Goal: Find specific page/section: Find specific page/section

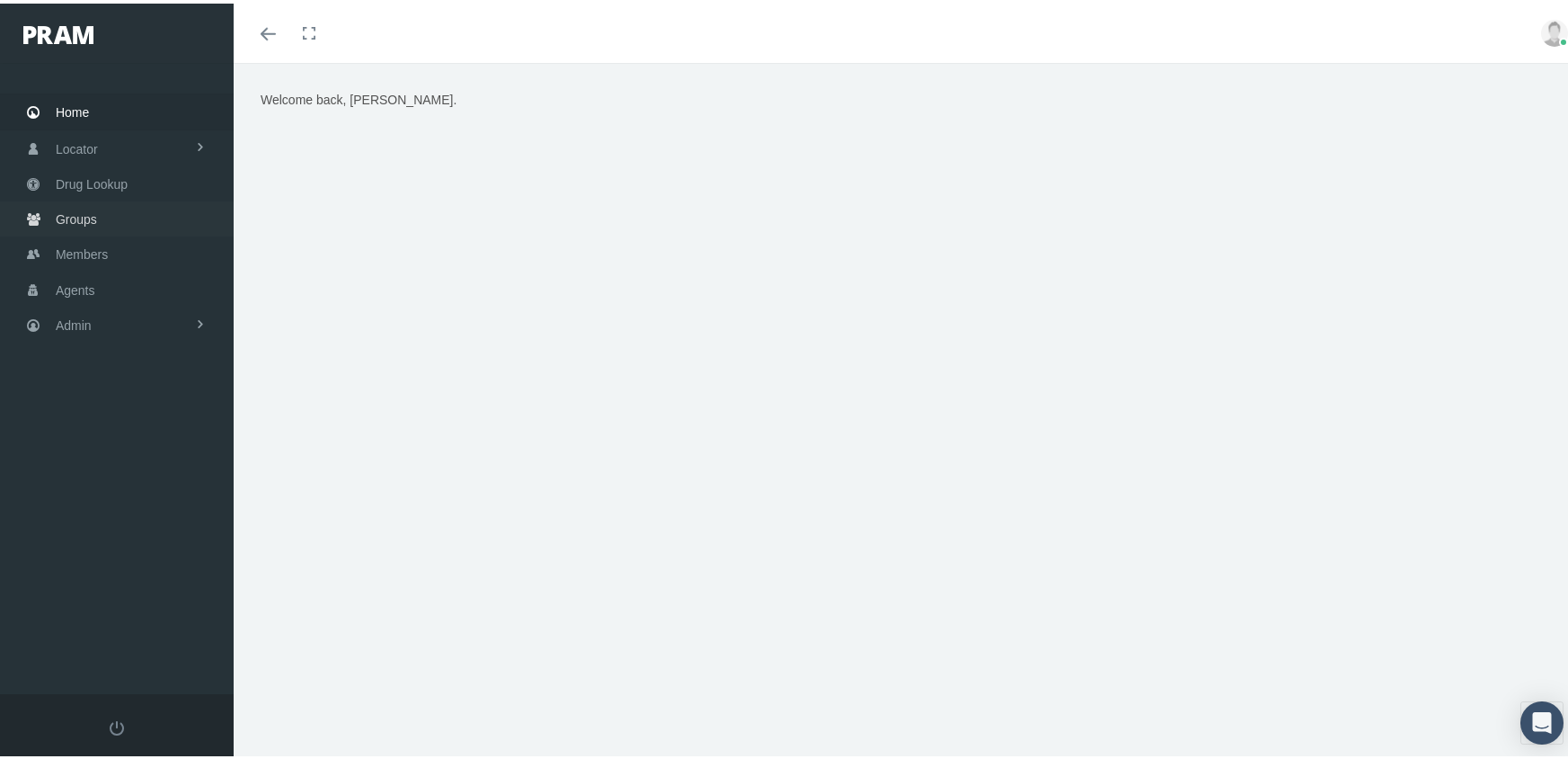
click at [81, 203] on span "Groups" at bounding box center [77, 215] width 42 height 34
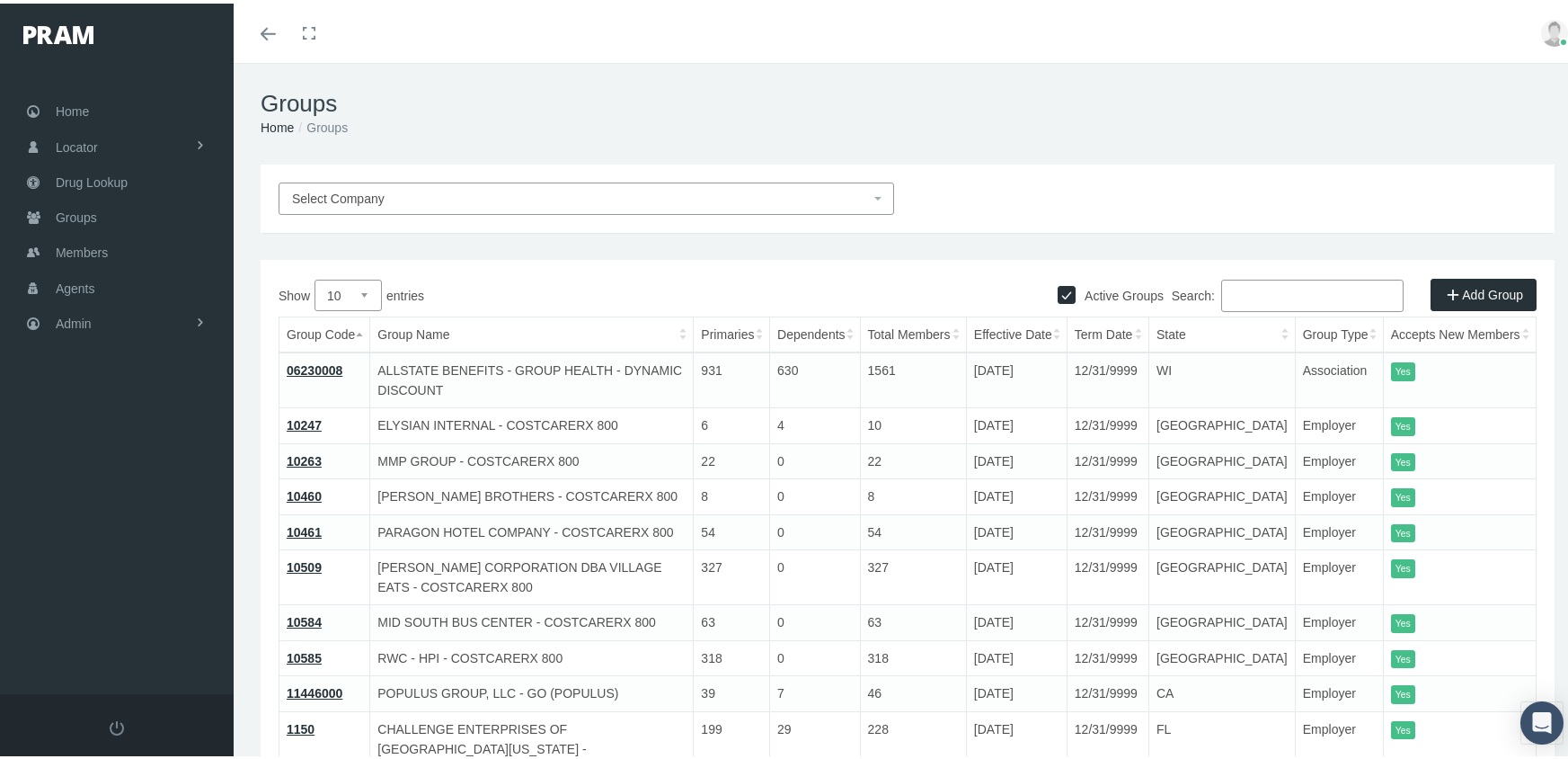
click at [1057, 289] on input "Active Groups" at bounding box center [1066, 290] width 18 height 18
checkbox input "false"
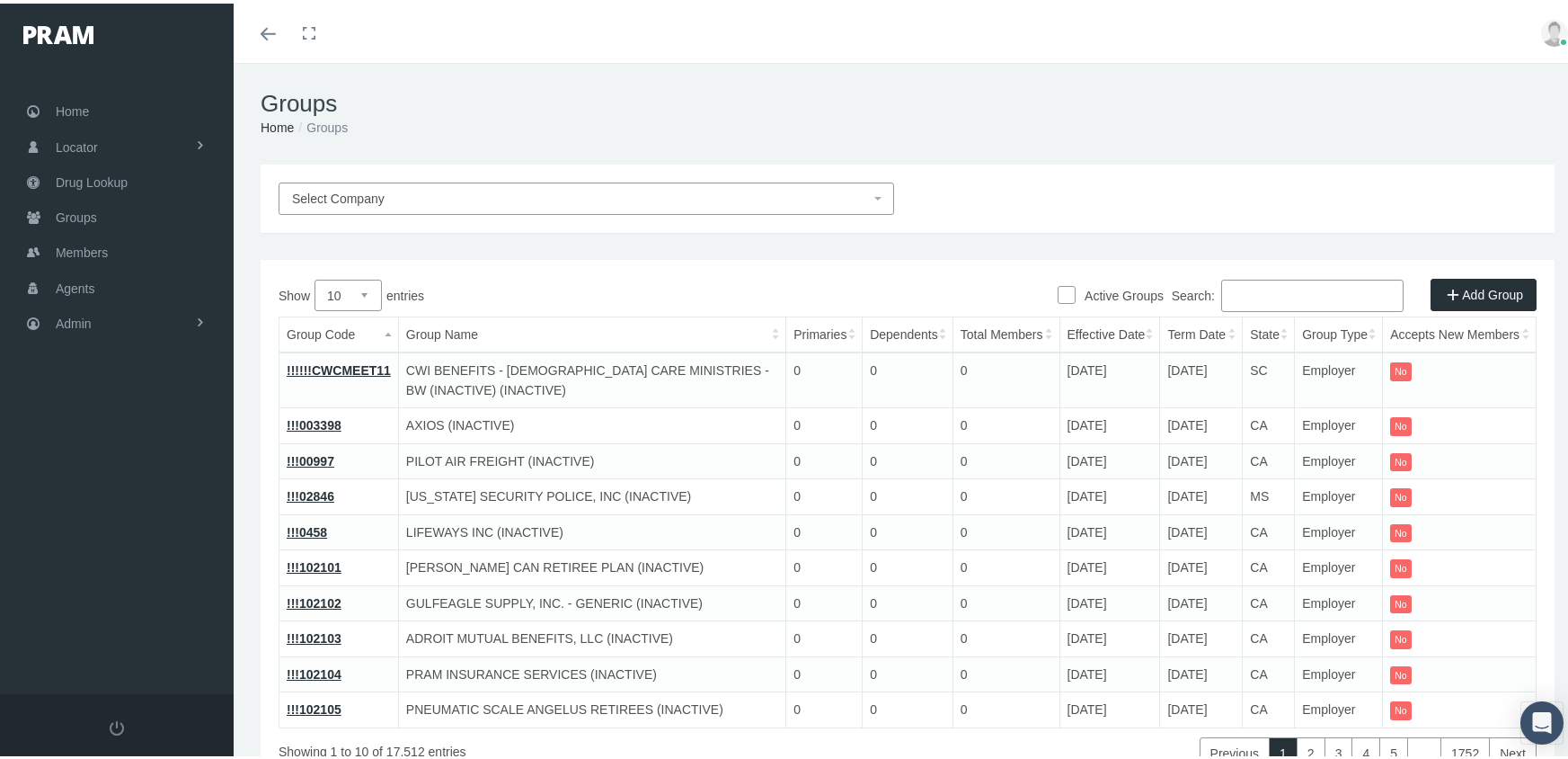
click at [1276, 291] on input "Search:" at bounding box center [1312, 292] width 182 height 32
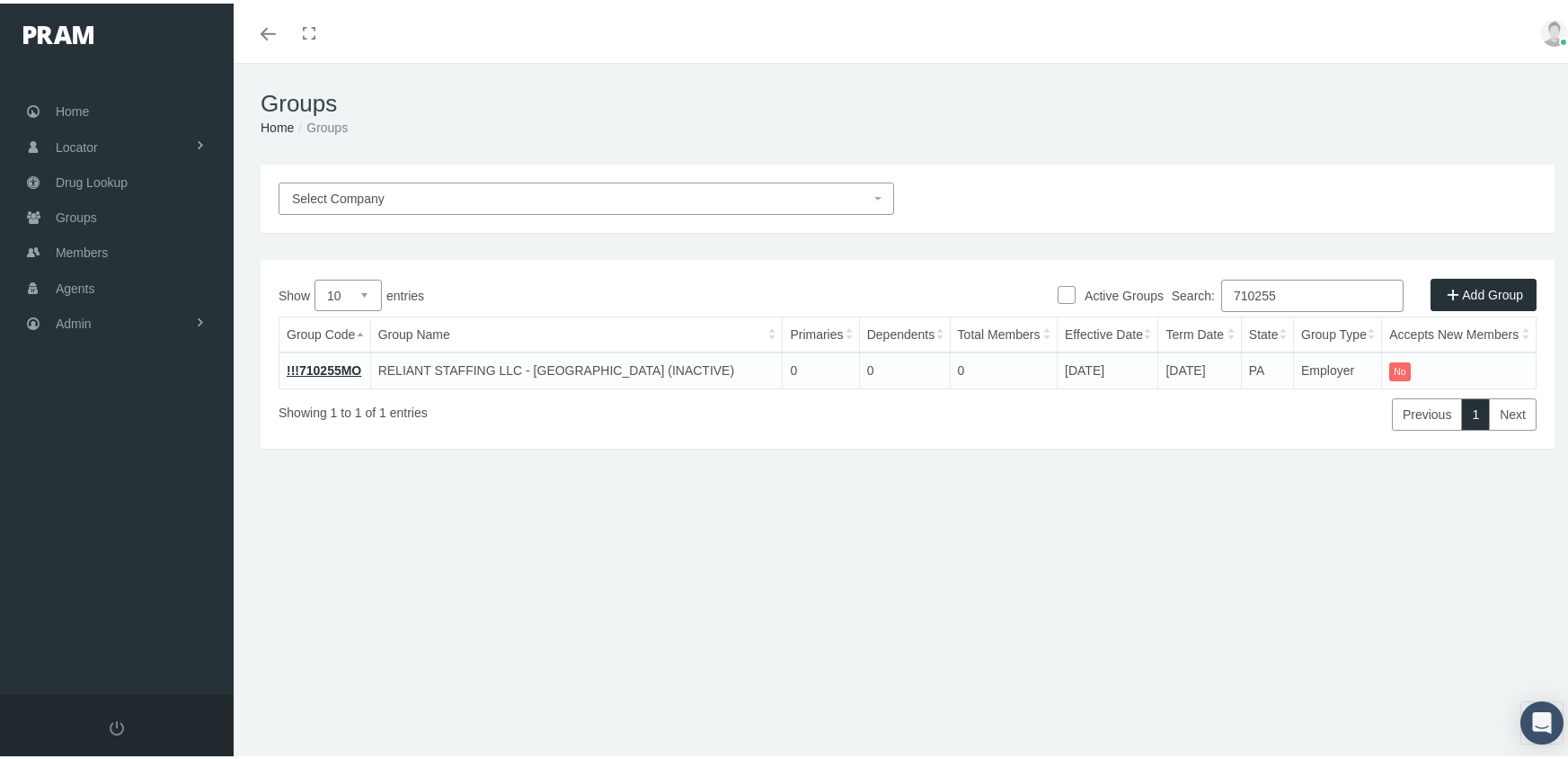
click at [1107, 306] on div "Search: 710255" at bounding box center [1223, 294] width 629 height 37
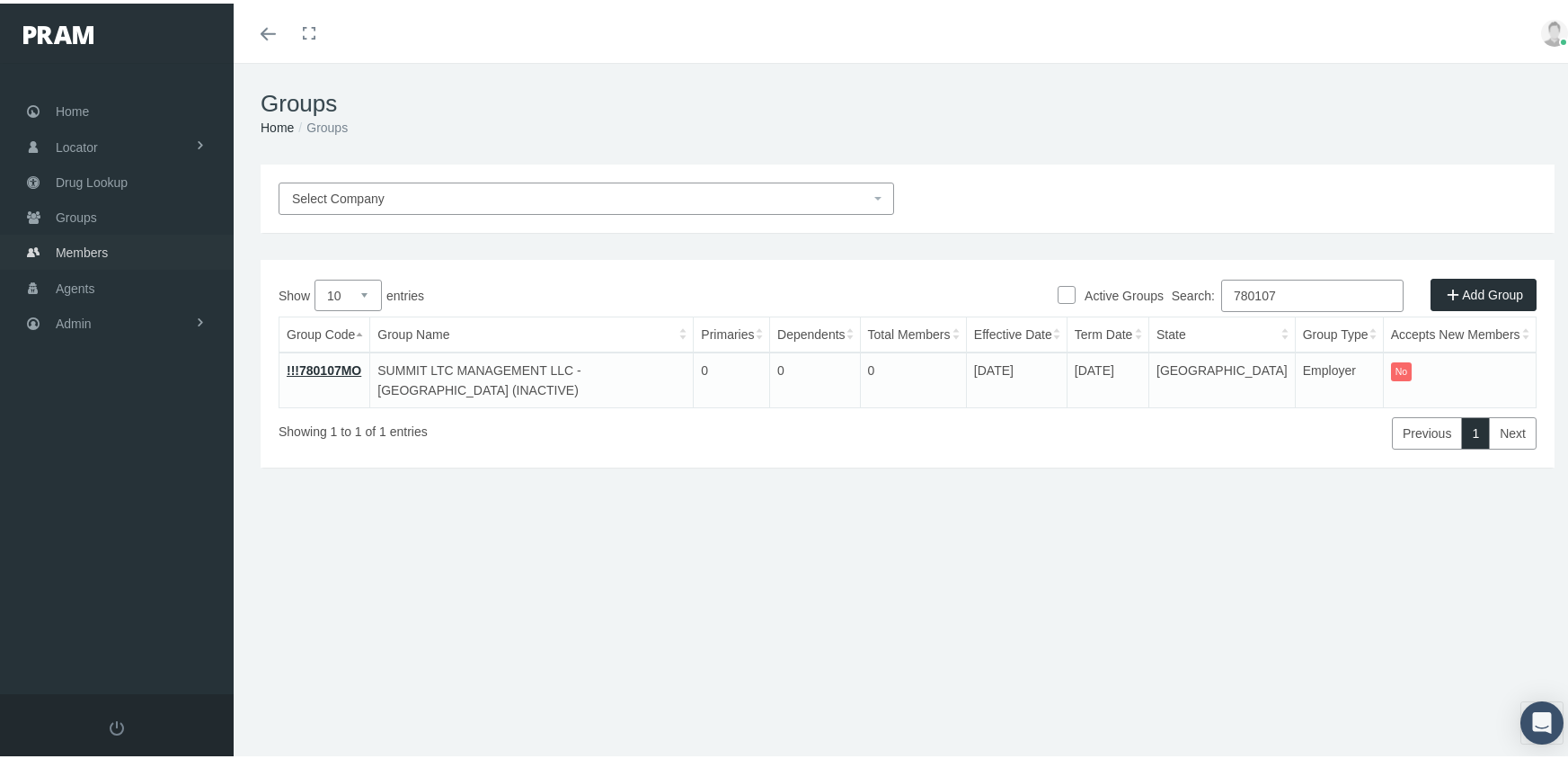
type input "780107"
click at [89, 237] on span "Members" at bounding box center [82, 249] width 52 height 34
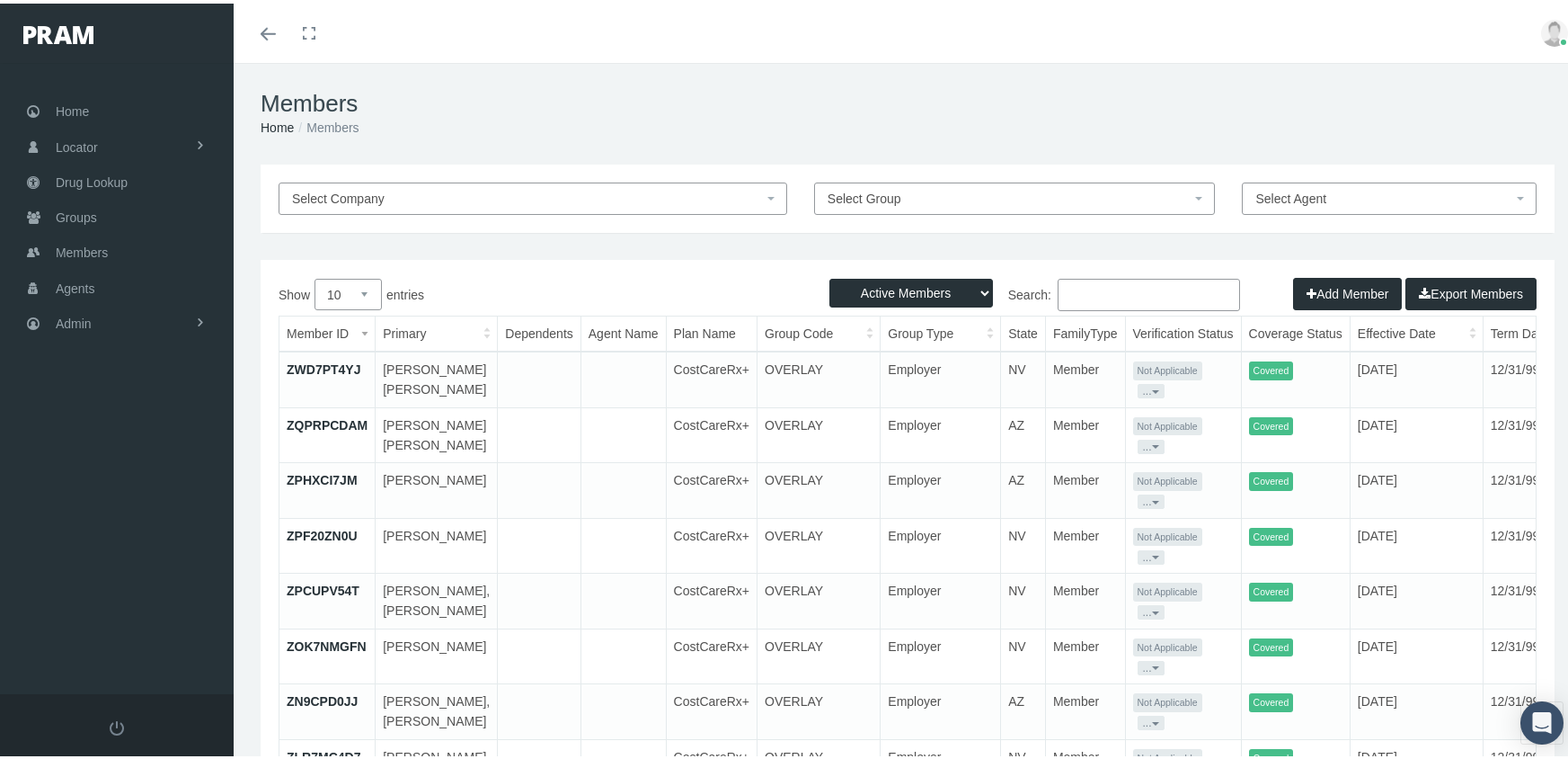
click at [861, 286] on select "Active Members Terminated Members Active & Terminated" at bounding box center [911, 289] width 163 height 29
select select "3"
click at [829, 275] on select "Active Members Terminated Members Active & Terminated" at bounding box center [911, 289] width 163 height 29
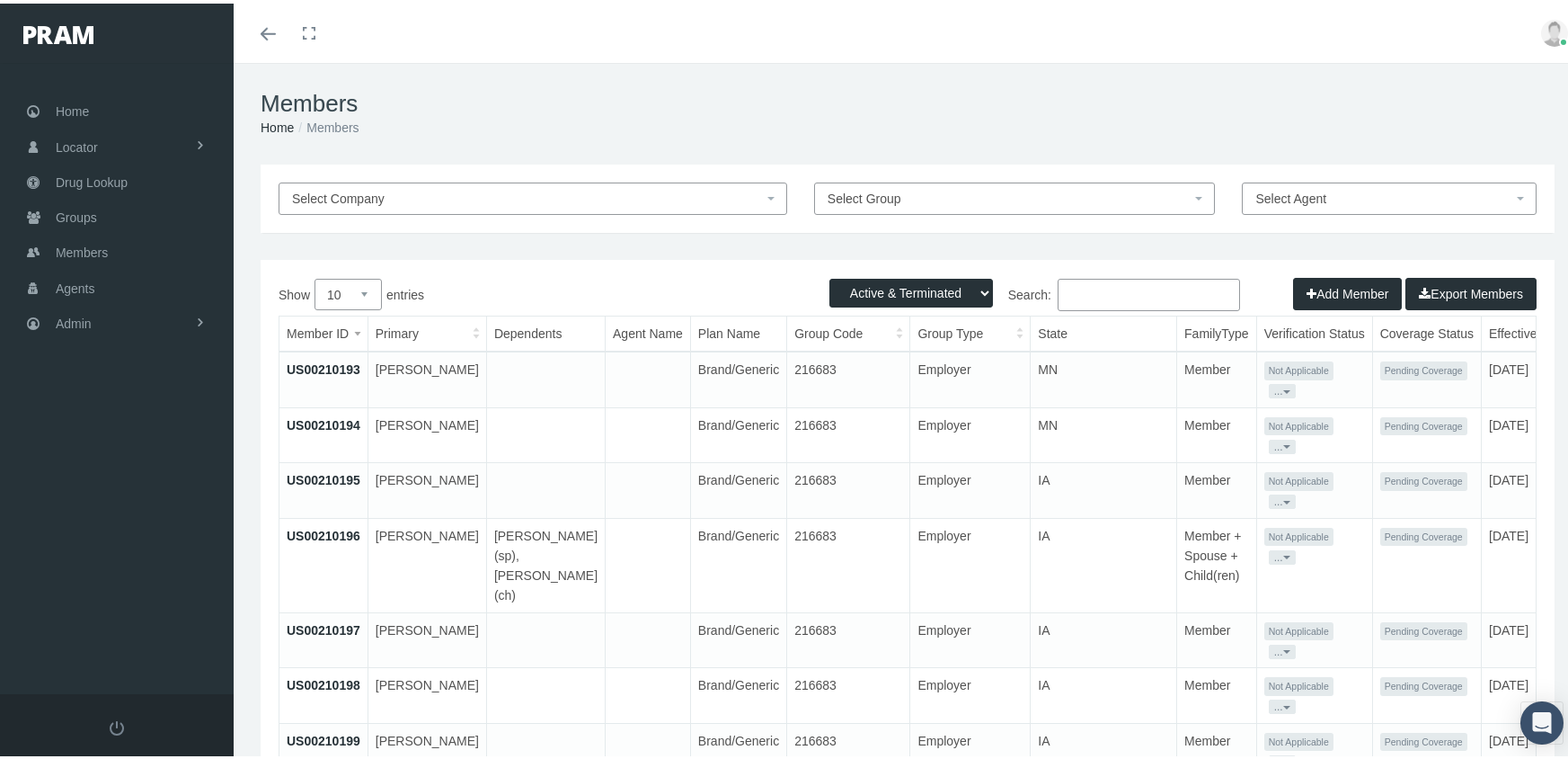
click at [1127, 287] on input "Search:" at bounding box center [1148, 291] width 182 height 32
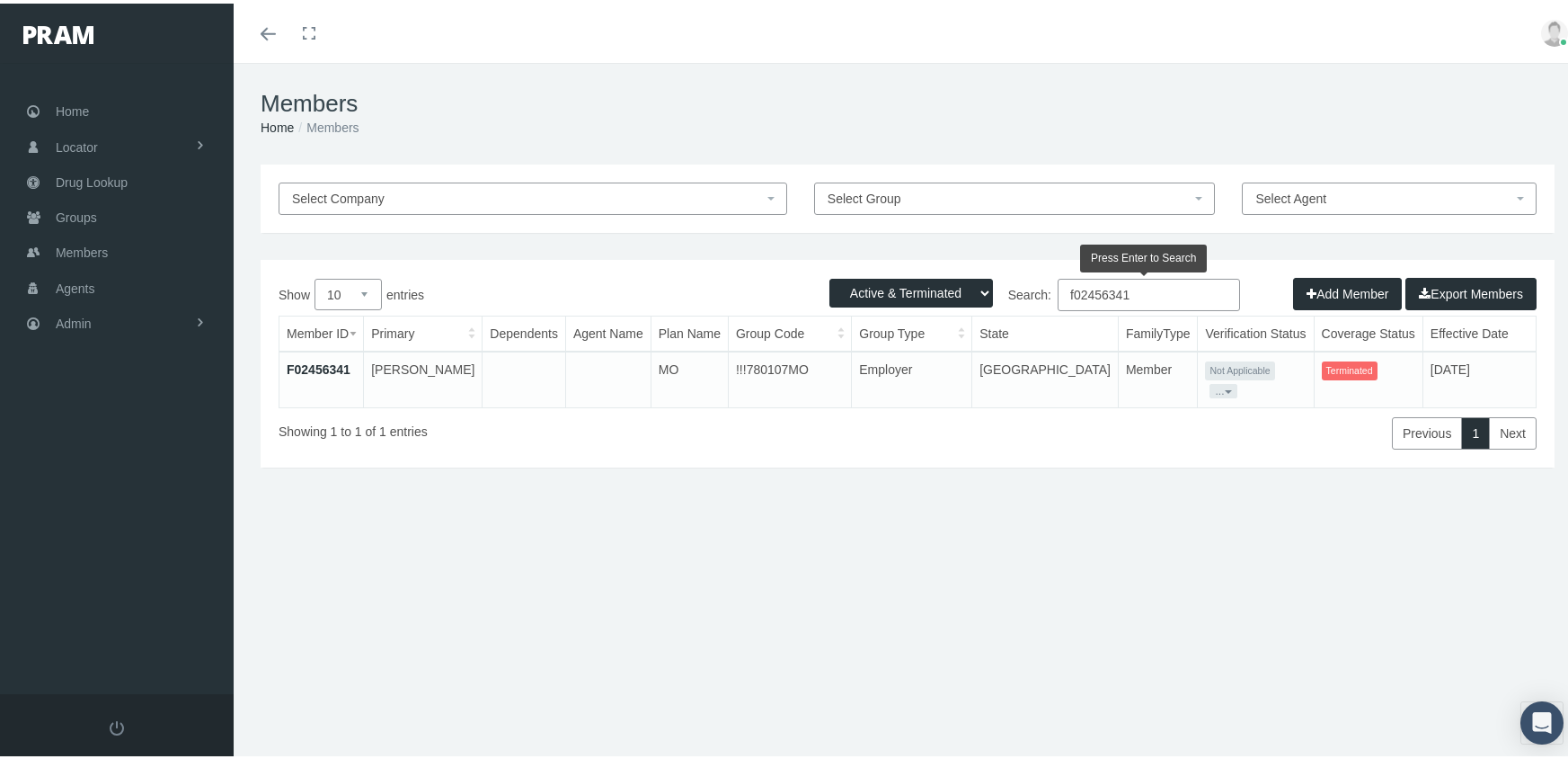
drag, startPoint x: 1169, startPoint y: 299, endPoint x: 890, endPoint y: 294, distance: 279.0
click at [890, 294] on div "Active Members Terminated Members Active & Terminated Add Member Export Members…" at bounding box center [908, 360] width 1294 height 208
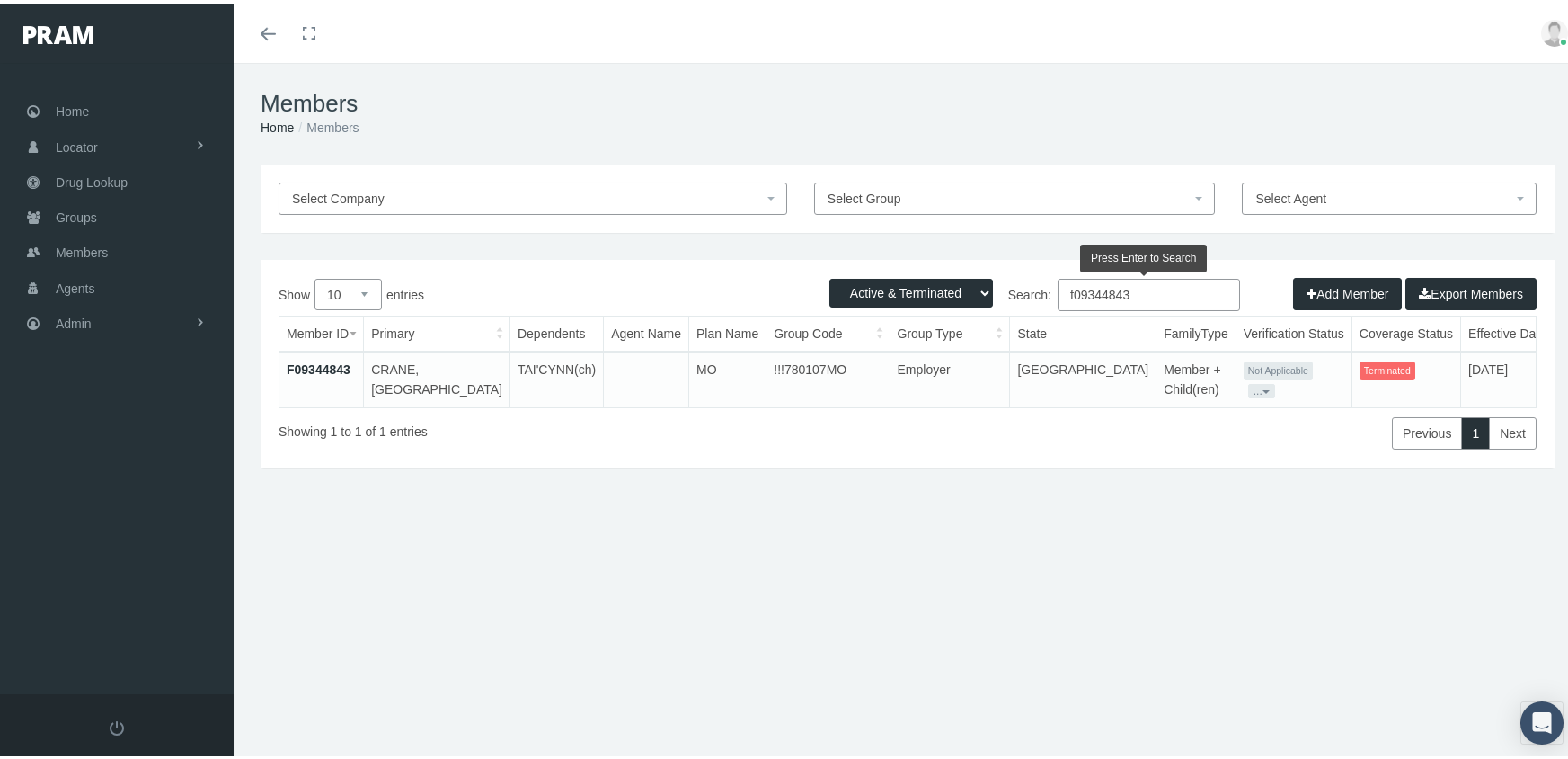
drag, startPoint x: 1157, startPoint y: 291, endPoint x: 835, endPoint y: 286, distance: 322.0
click at [835, 286] on div "Active Members Terminated Members Active & Terminated Add Member Export Members…" at bounding box center [908, 360] width 1294 height 208
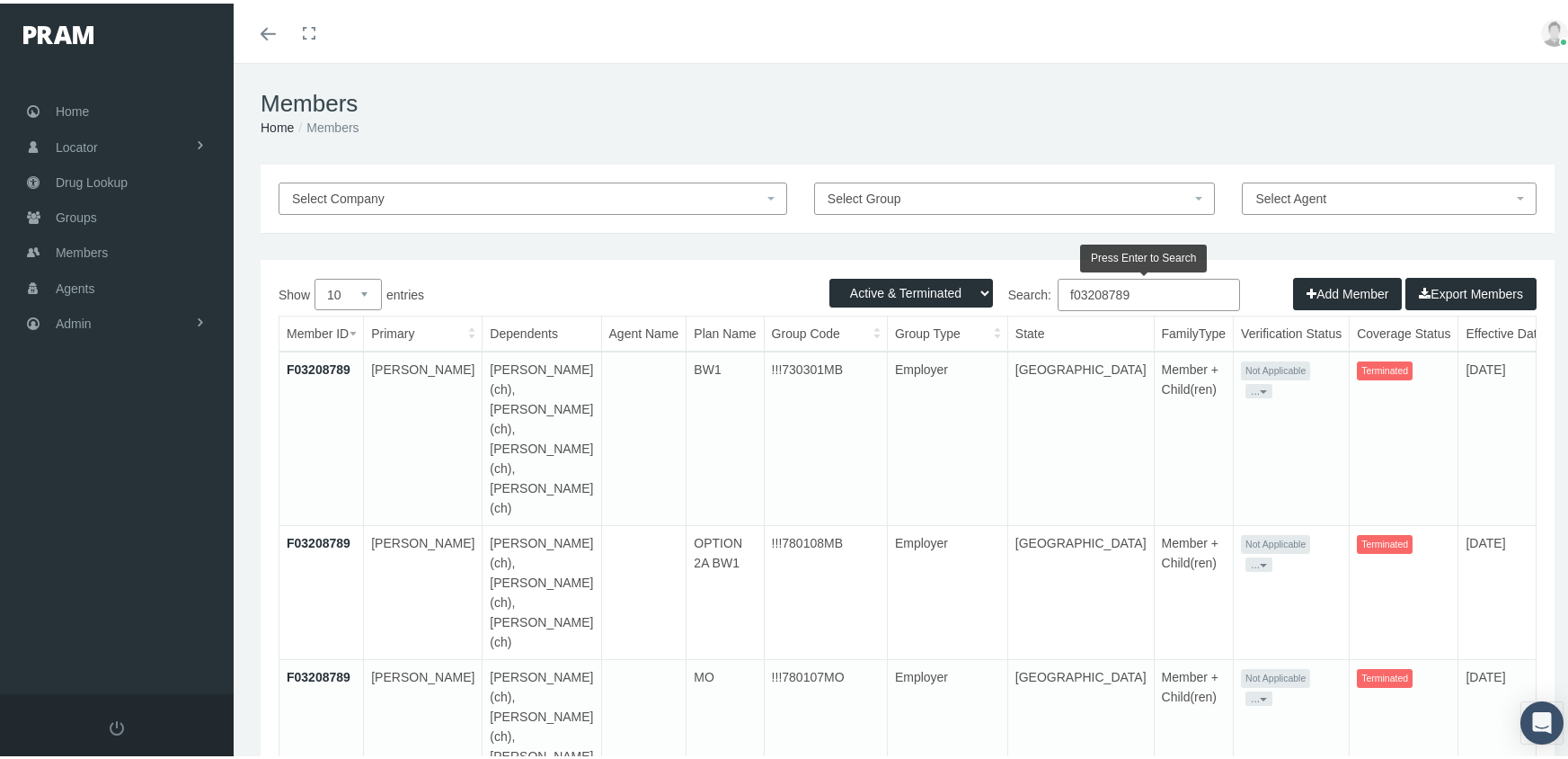
drag, startPoint x: 1157, startPoint y: 291, endPoint x: 730, endPoint y: 282, distance: 427.1
click at [730, 282] on div "Show 10 25 50 100 entries Search: f03208789" at bounding box center [908, 293] width 1258 height 37
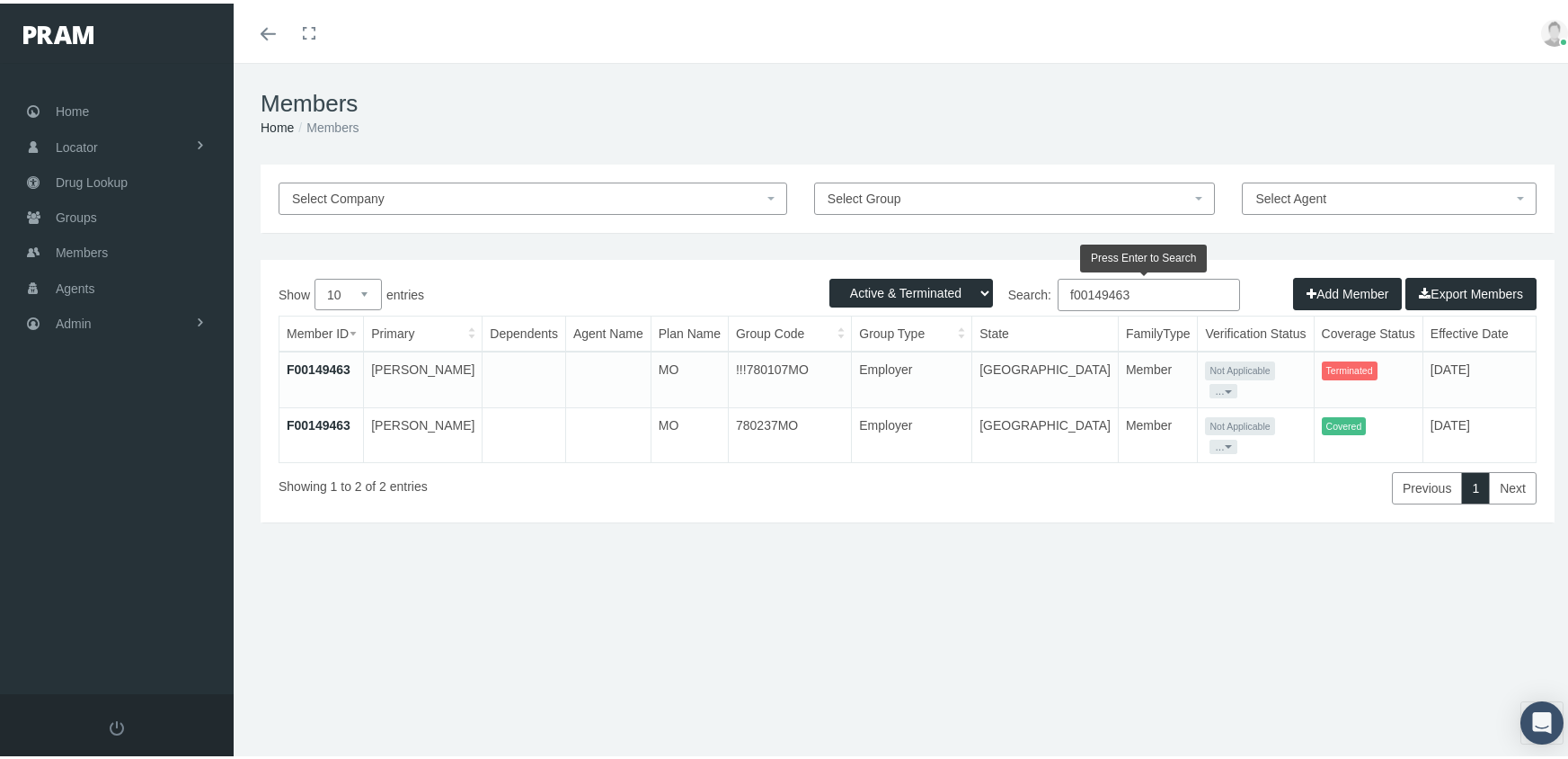
drag, startPoint x: 1146, startPoint y: 290, endPoint x: 986, endPoint y: 291, distance: 160.0
click at [987, 291] on label "Search: f00149463" at bounding box center [1074, 291] width 333 height 32
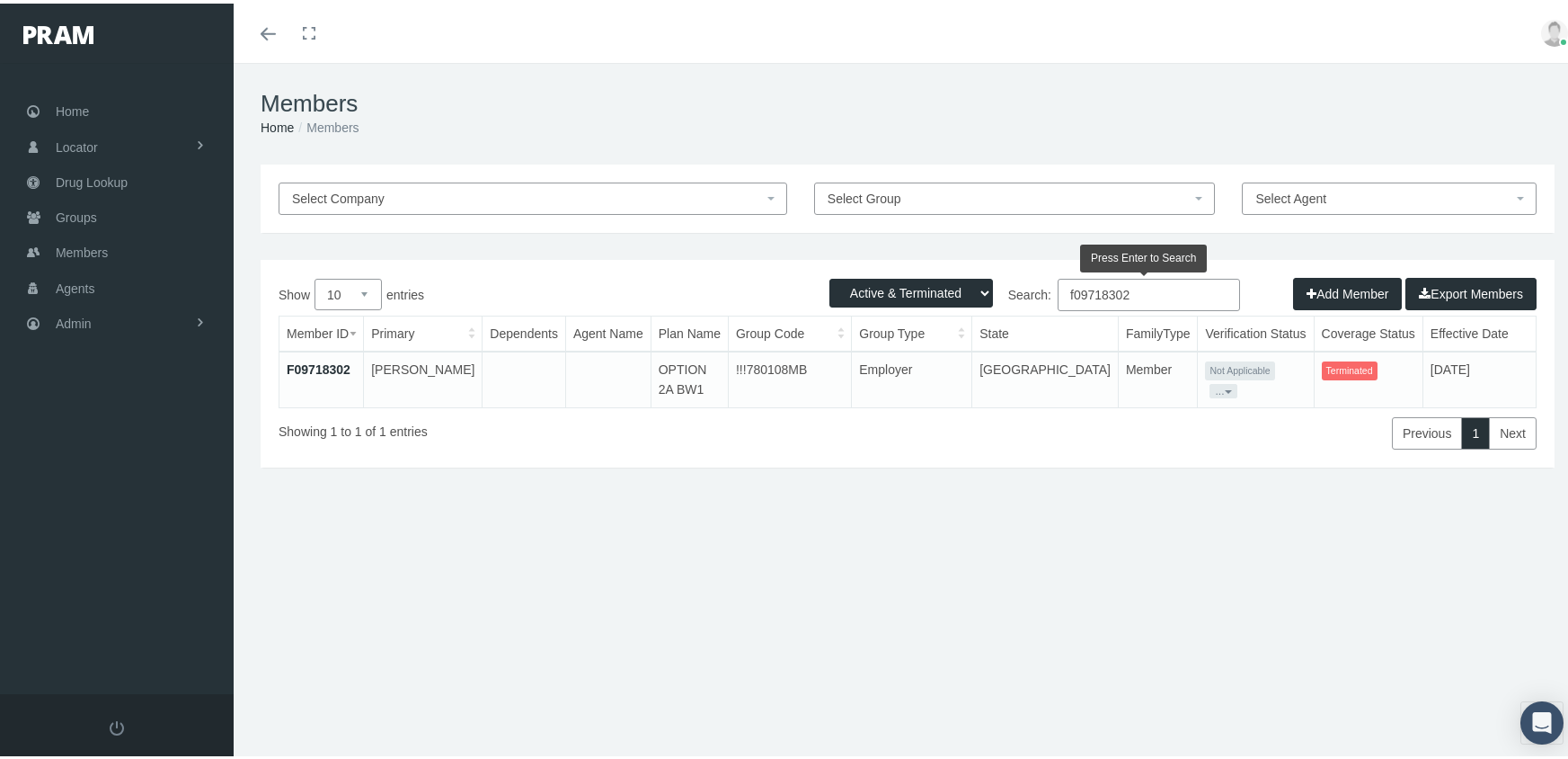
drag, startPoint x: 1165, startPoint y: 296, endPoint x: 921, endPoint y: 277, distance: 244.7
click at [921, 277] on div "Active Members Terminated Members Active & Terminated Add Member Export Members…" at bounding box center [908, 360] width 1294 height 208
type input "f07230246"
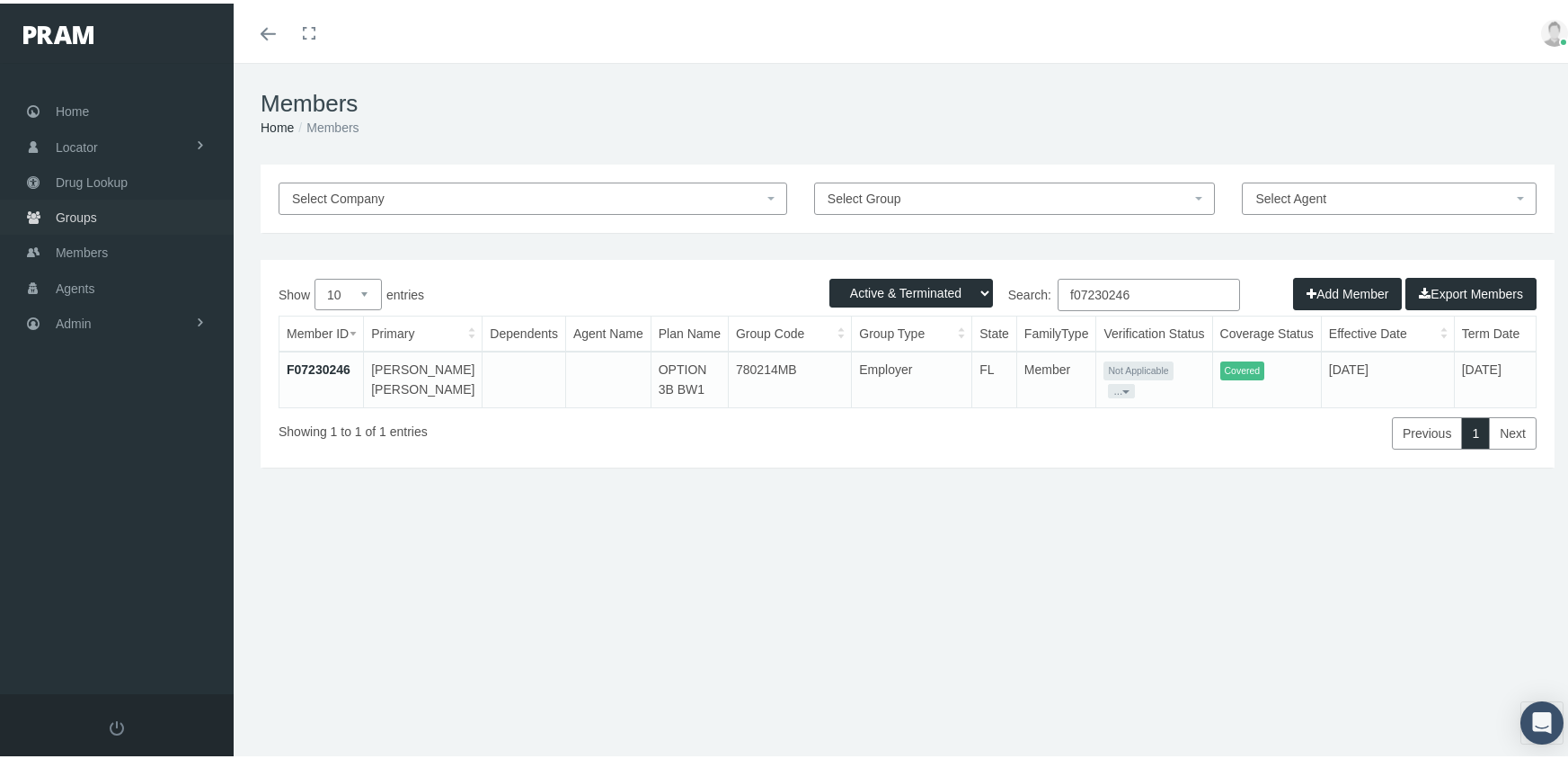
click at [51, 203] on link "Groups" at bounding box center [116, 213] width 234 height 35
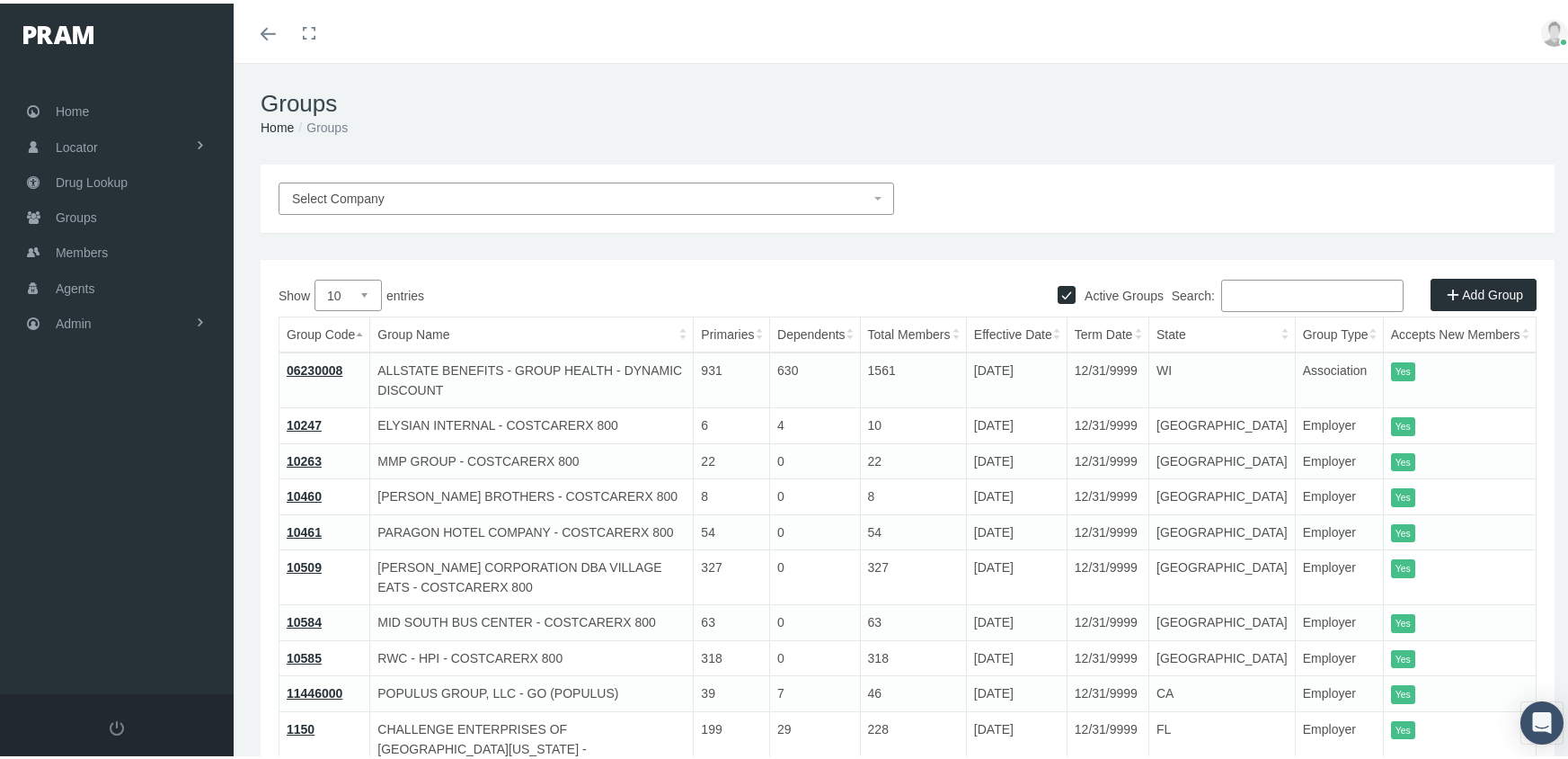
click at [1057, 295] on input "Active Groups" at bounding box center [1066, 290] width 18 height 18
checkbox input "false"
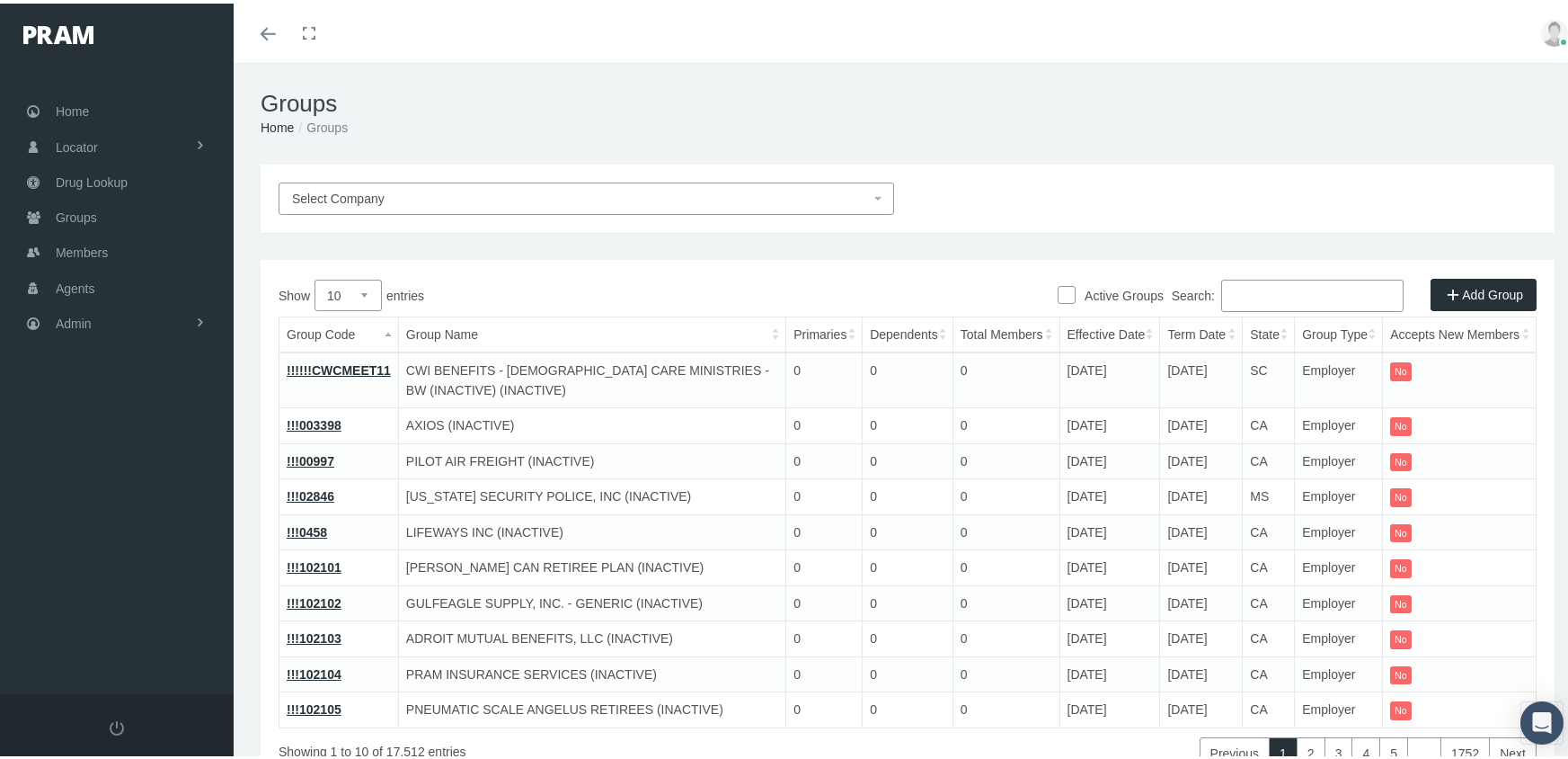
click at [1281, 296] on input "Search:" at bounding box center [1312, 292] width 182 height 32
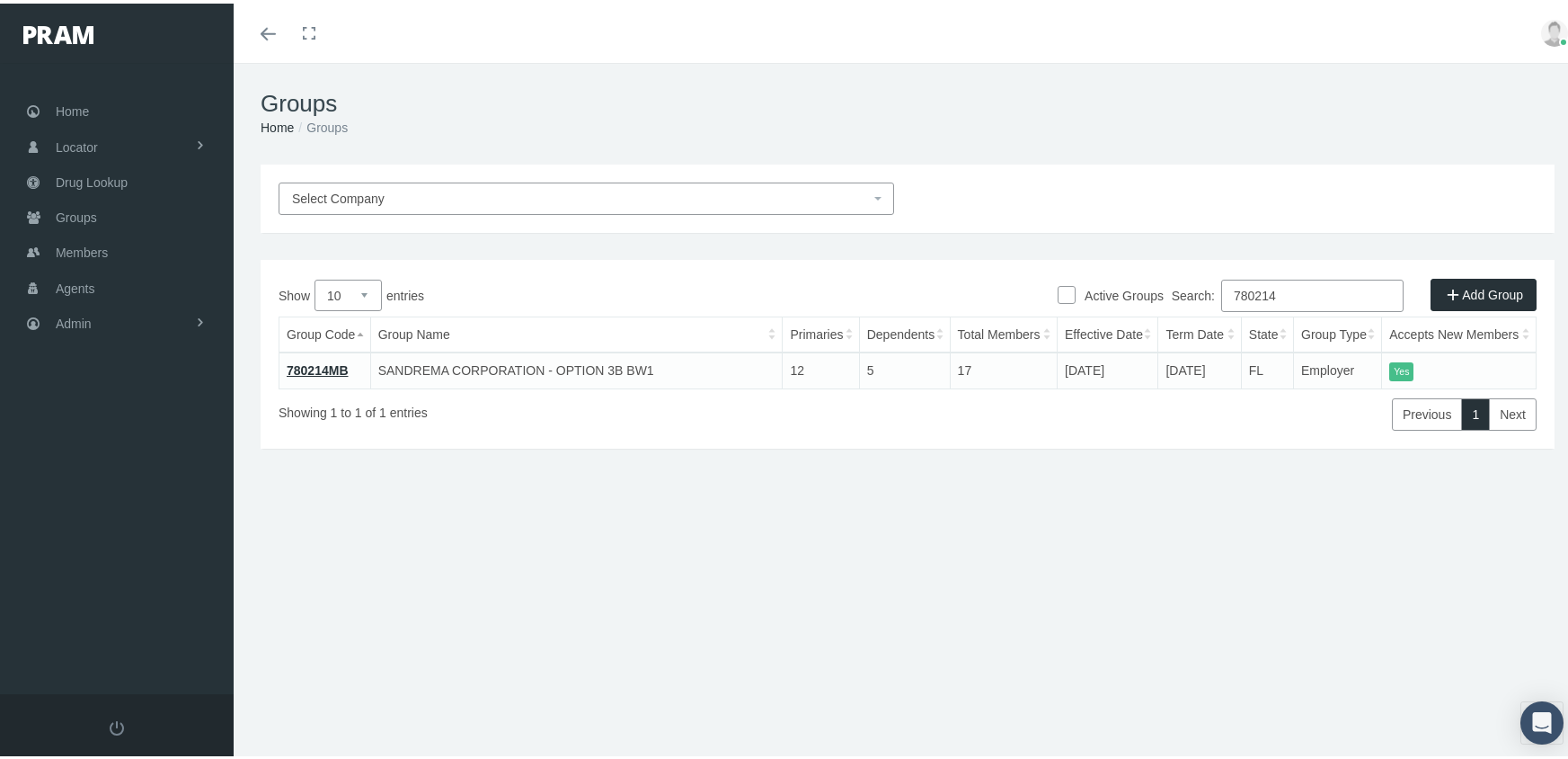
drag, startPoint x: 1287, startPoint y: 293, endPoint x: 909, endPoint y: 324, distance: 379.3
click at [909, 324] on div "Show 10 25 50 100 entries Search: 780214 Group Code Group Name Primaries Depend…" at bounding box center [908, 352] width 1258 height 151
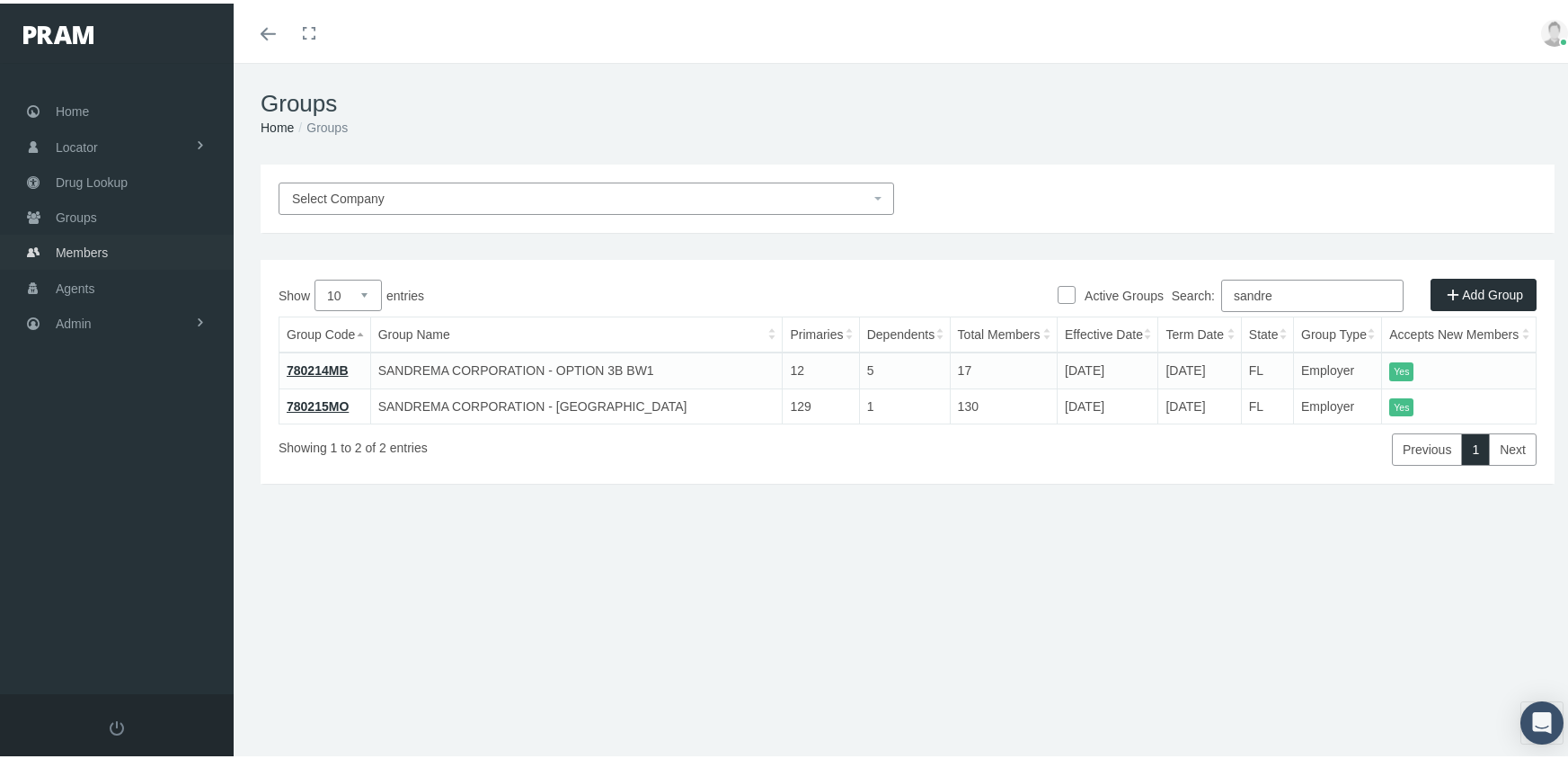
type input "sandre"
click at [88, 234] on span "Members" at bounding box center [82, 249] width 52 height 34
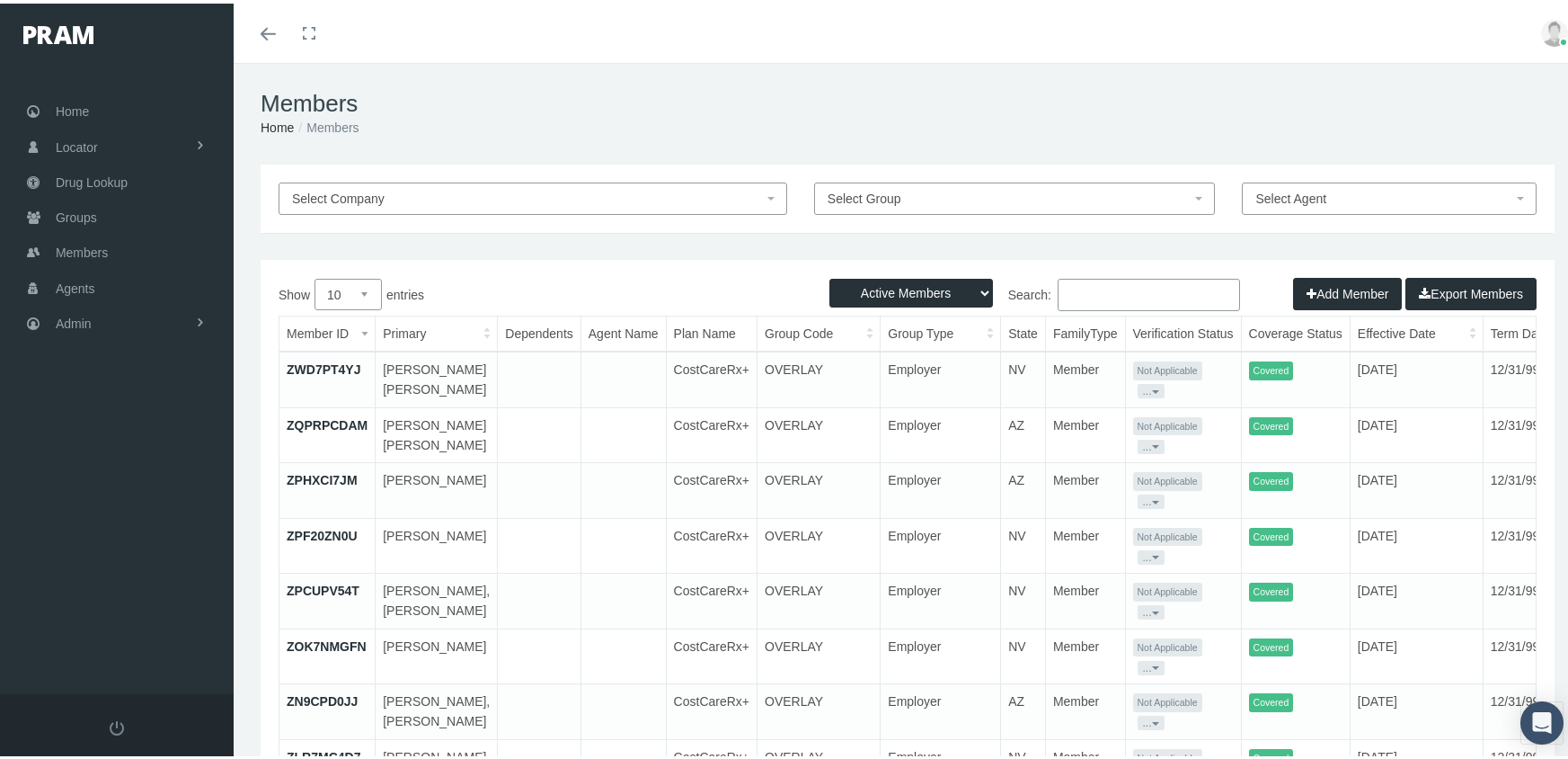
click at [869, 288] on select "Active Members Terminated Members Active & Terminated" at bounding box center [911, 289] width 163 height 29
select select "3"
click at [829, 275] on select "Active Members Terminated Members Active & Terminated" at bounding box center [911, 289] width 163 height 29
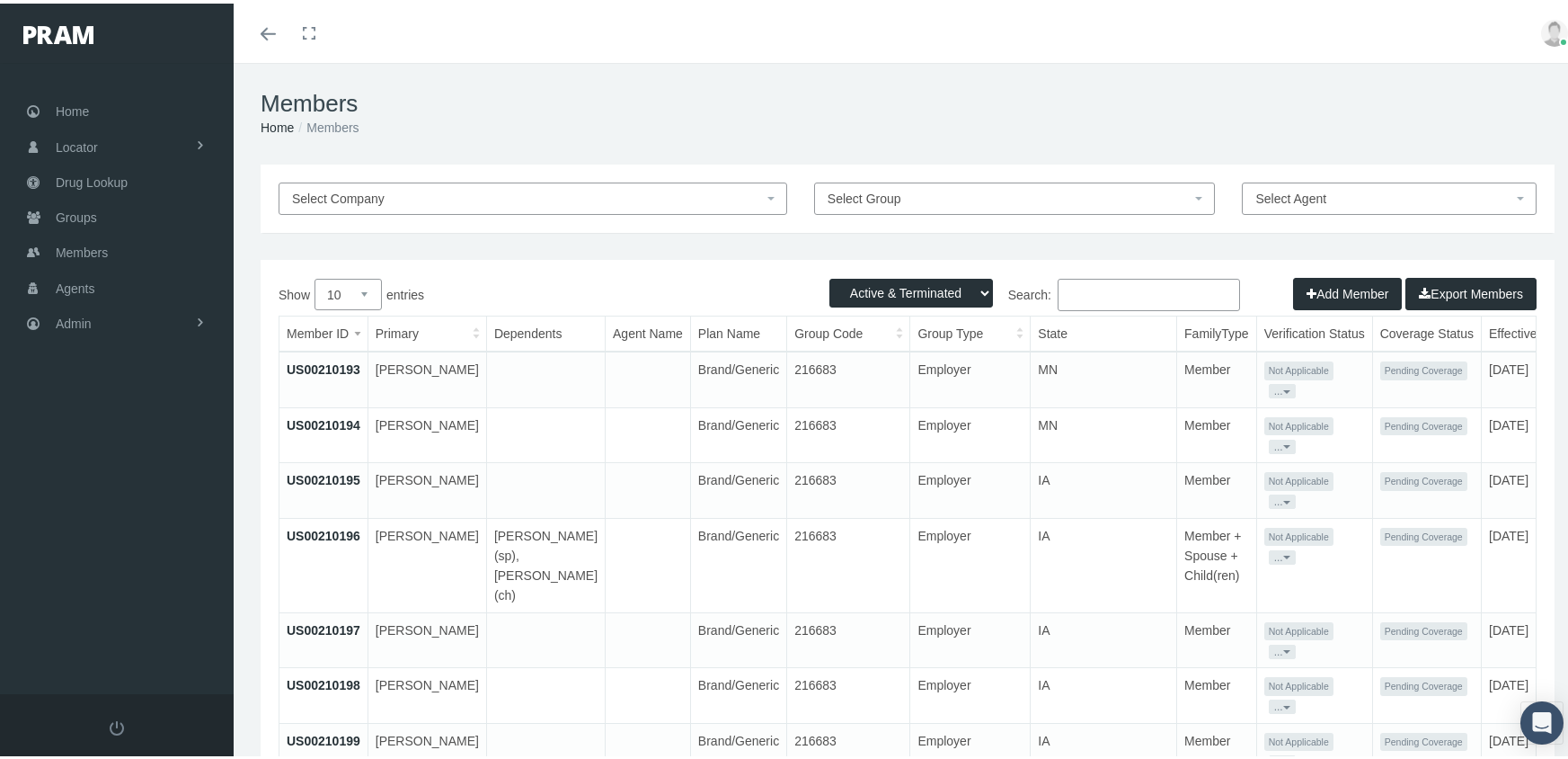
click at [1133, 287] on input "Search:" at bounding box center [1148, 291] width 182 height 32
type input "conley, aaron"
